Goal: Information Seeking & Learning: Find specific fact

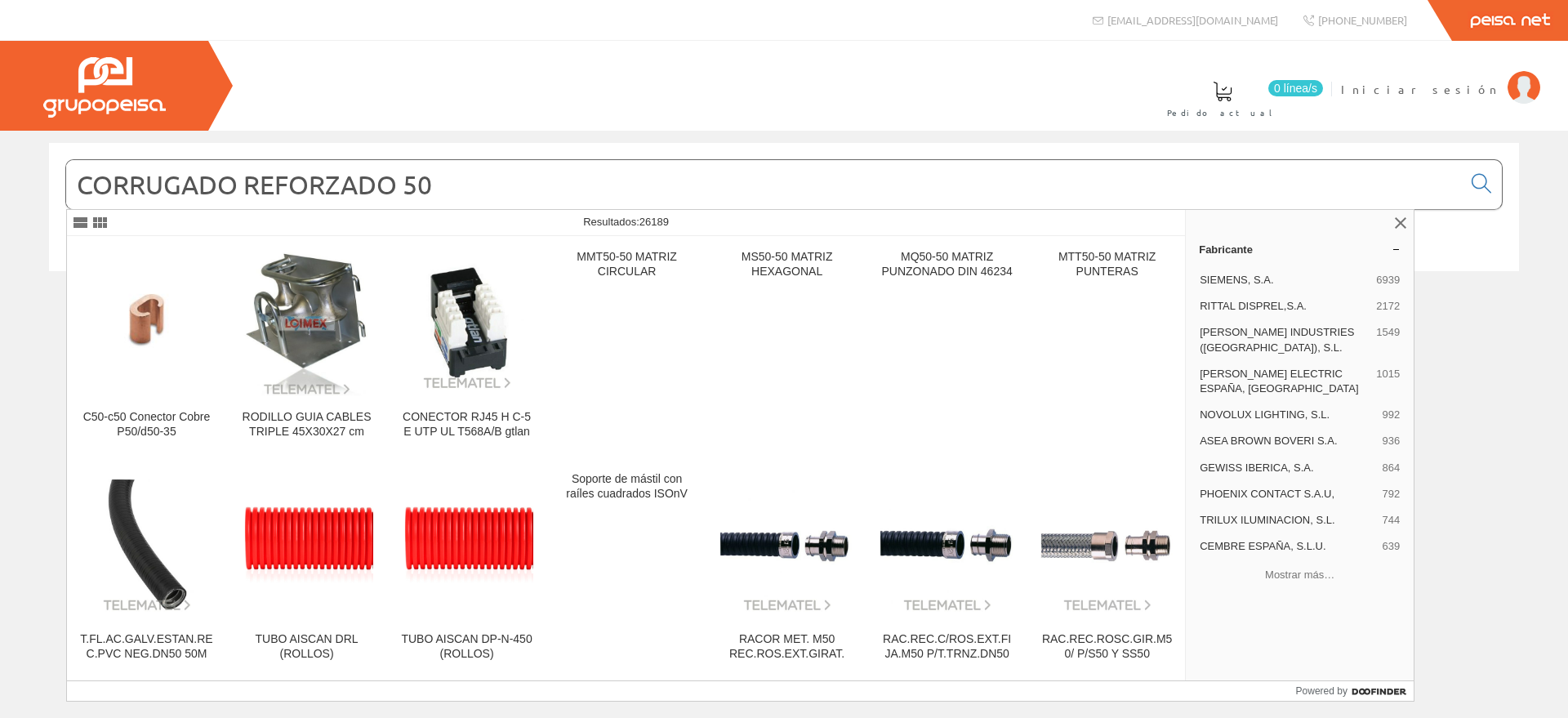
click at [1503, 16] on link "Peisa Net" at bounding box center [1509, 20] width 116 height 41
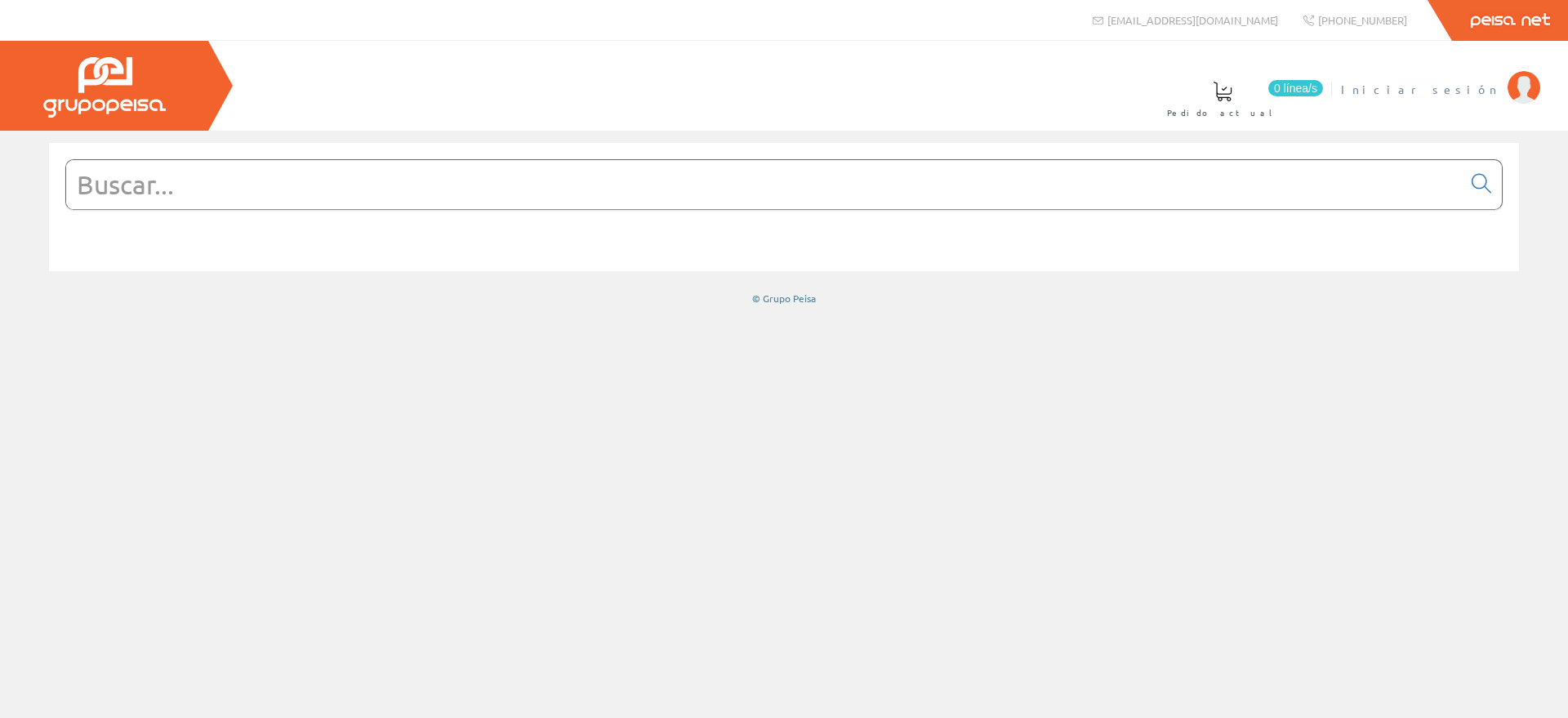
click at [1525, 94] on img at bounding box center [1524, 88] width 33 height 33
click at [1500, 17] on link "Peisa Net" at bounding box center [1509, 20] width 116 height 41
click at [422, 190] on input "text" at bounding box center [764, 185] width 1396 height 49
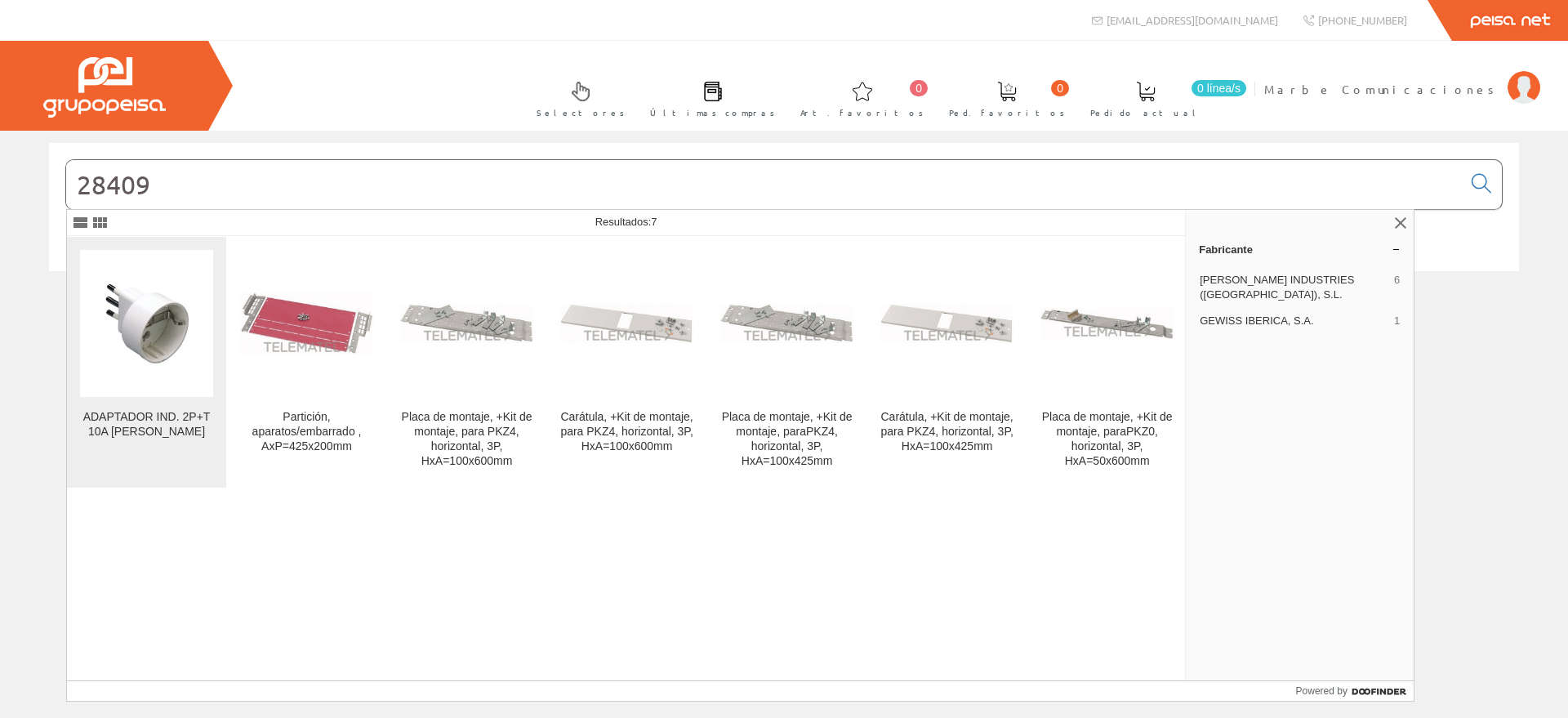
type input "28409"
click at [145, 312] on img at bounding box center [147, 323] width 99 height 124
click at [139, 419] on div "ADAPTADOR IND. 2P+T 10A U.[PERSON_NAME]" at bounding box center [146, 425] width 133 height 30
click at [131, 411] on div "ADAPTADOR IND. 2P+T 10A U.UNEL BLANCO" at bounding box center [146, 425] width 133 height 30
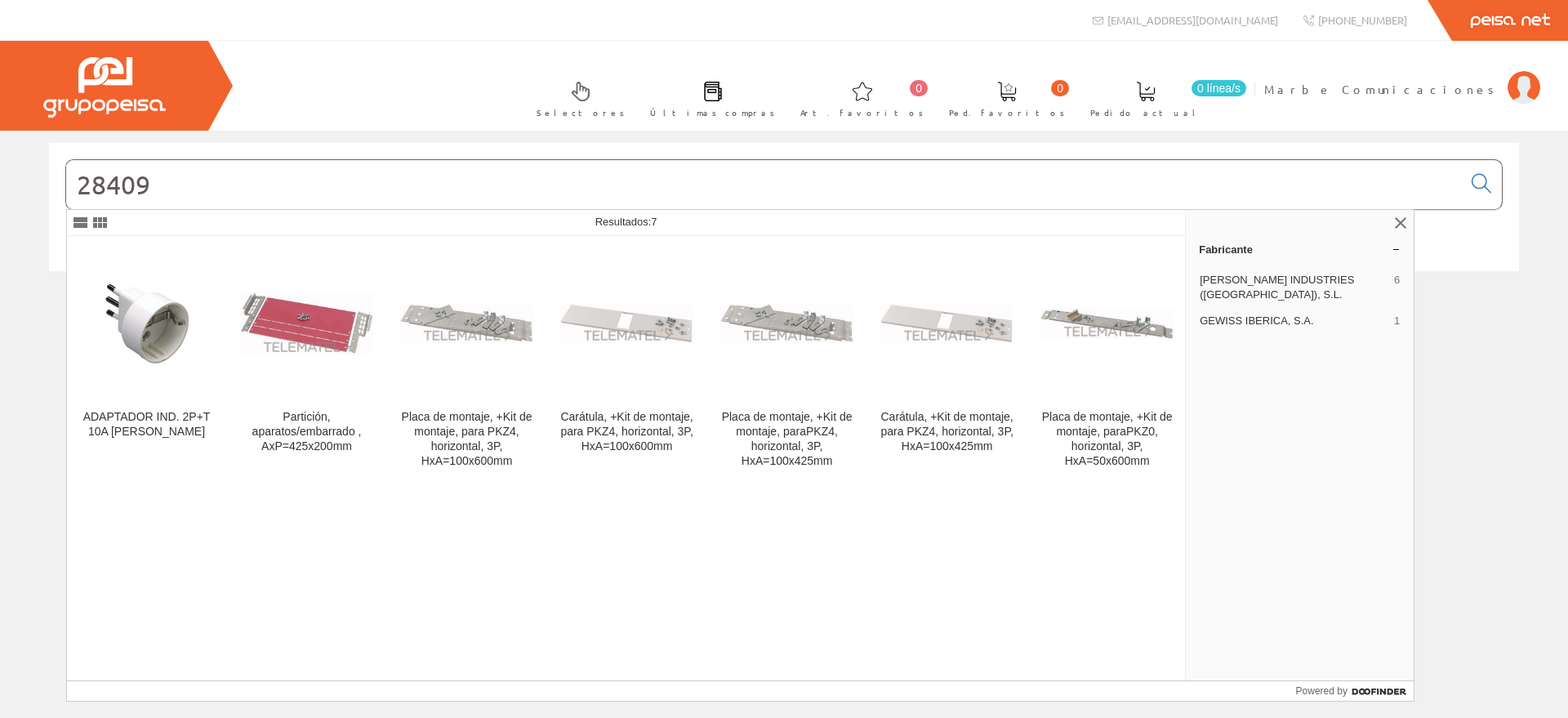
drag, startPoint x: 359, startPoint y: 192, endPoint x: 357, endPoint y: 201, distance: 9.2
click at [357, 201] on input "28409" at bounding box center [764, 185] width 1396 height 49
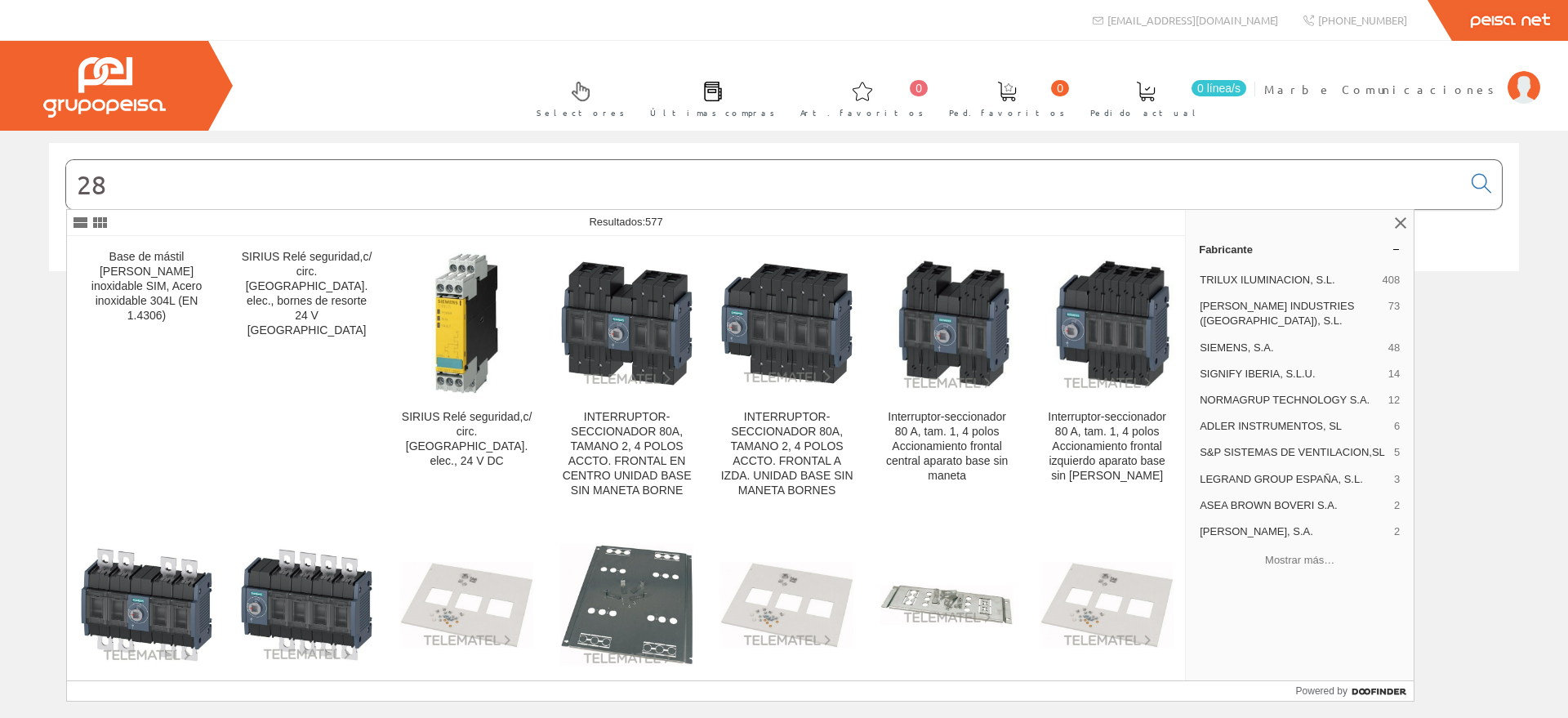
type input "2"
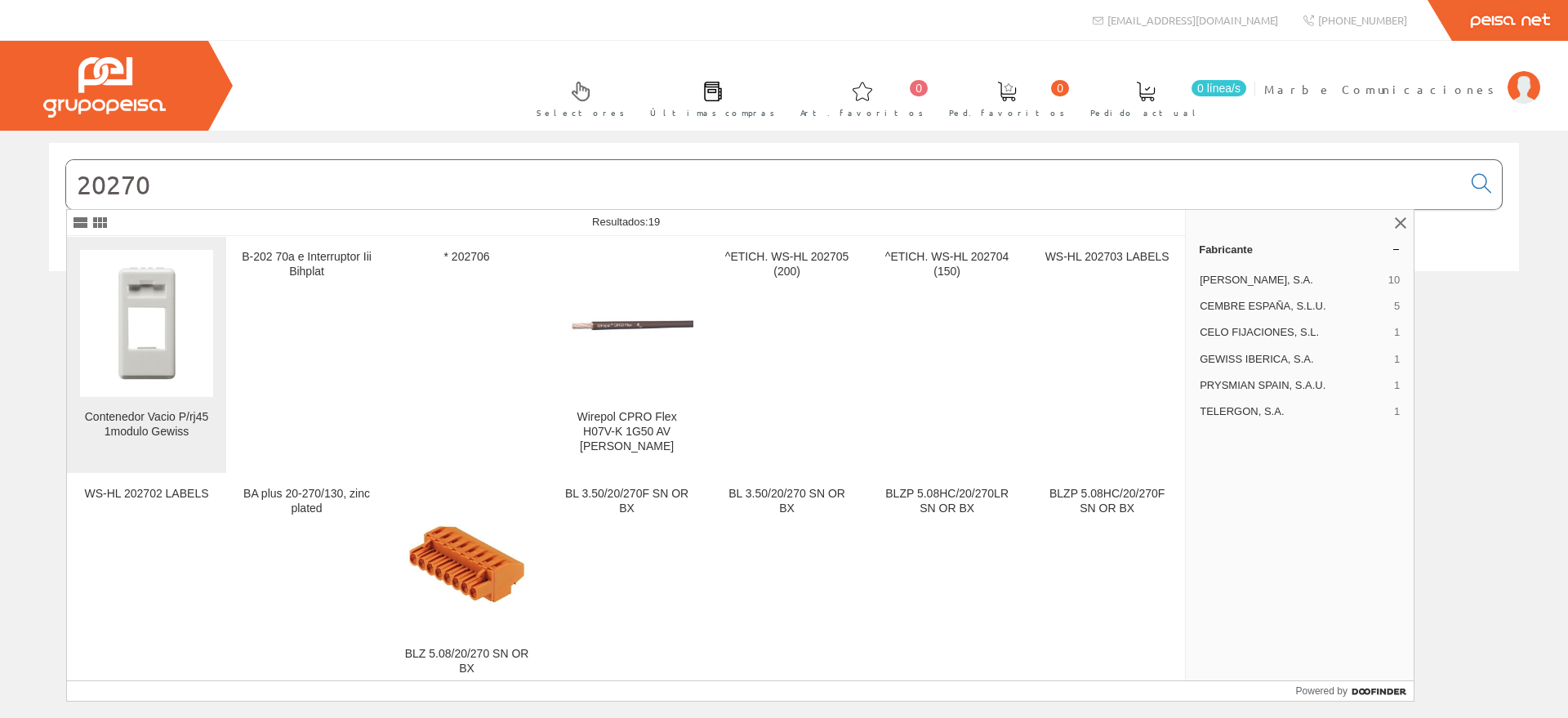
type input "20270"
click at [142, 358] on img at bounding box center [147, 323] width 99 height 124
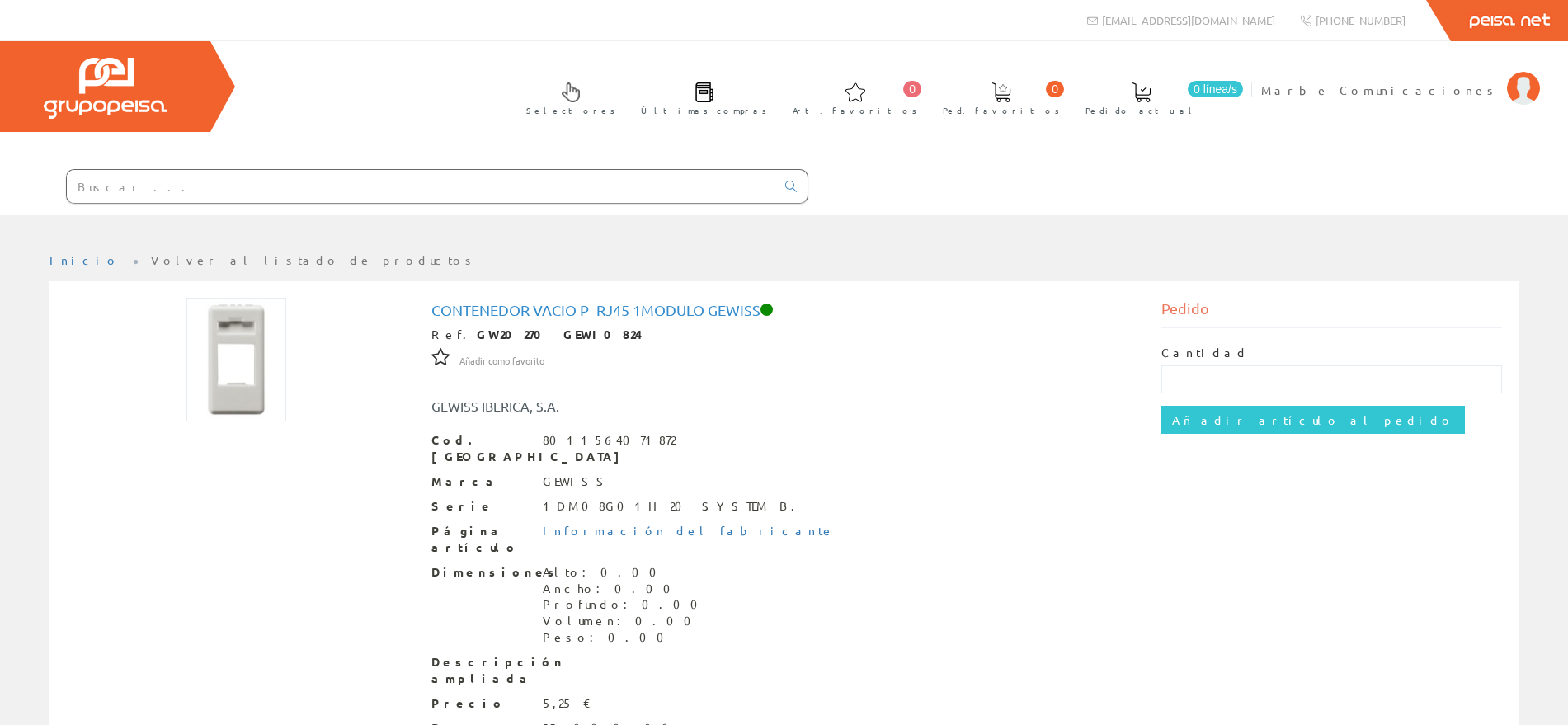
click at [223, 186] on input "text" at bounding box center [421, 186] width 708 height 33
click at [217, 183] on input "text" at bounding box center [421, 186] width 708 height 33
click at [210, 179] on input "text" at bounding box center [421, 186] width 708 height 33
click at [215, 193] on input "text" at bounding box center [421, 186] width 708 height 33
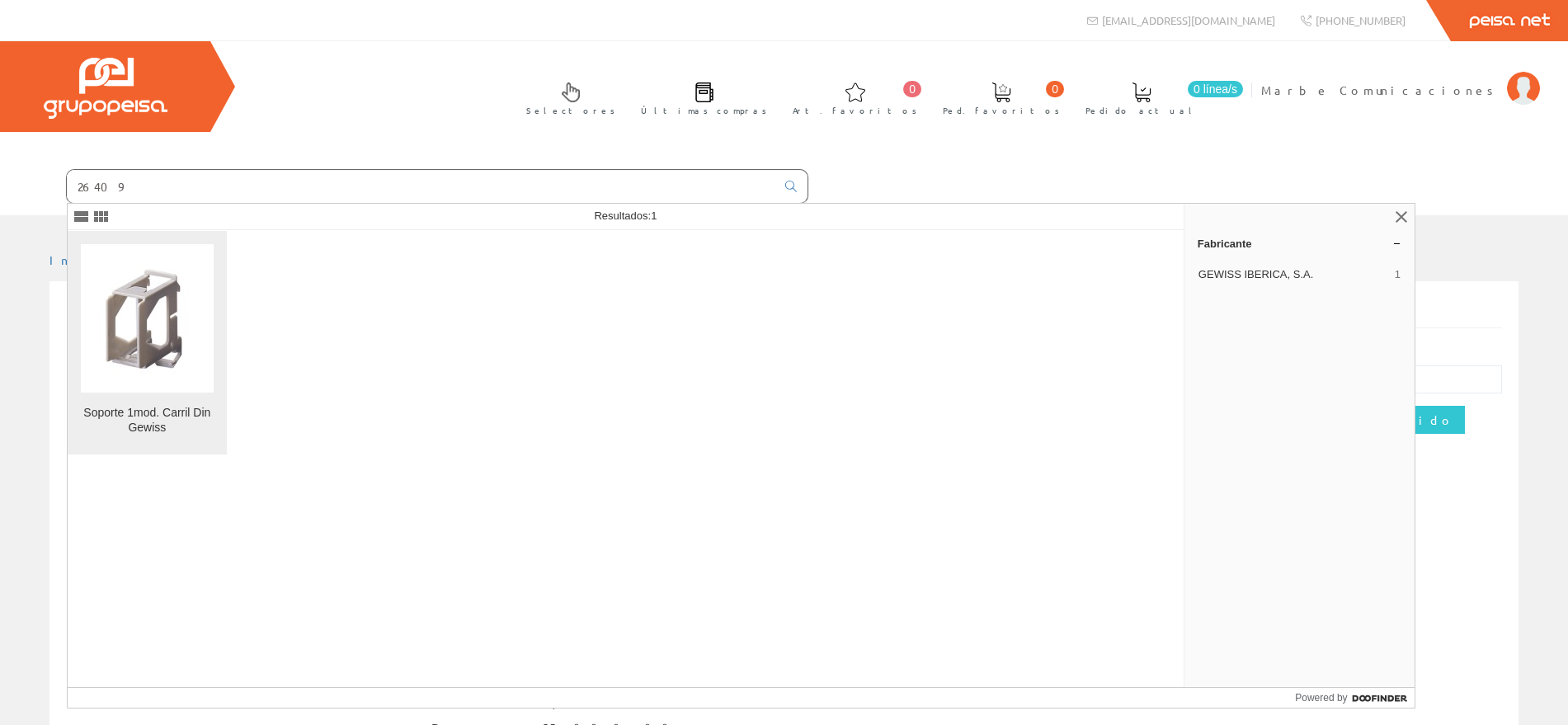
type input "26409"
click at [143, 330] on img at bounding box center [147, 318] width 100 height 126
